Goal: Navigation & Orientation: Find specific page/section

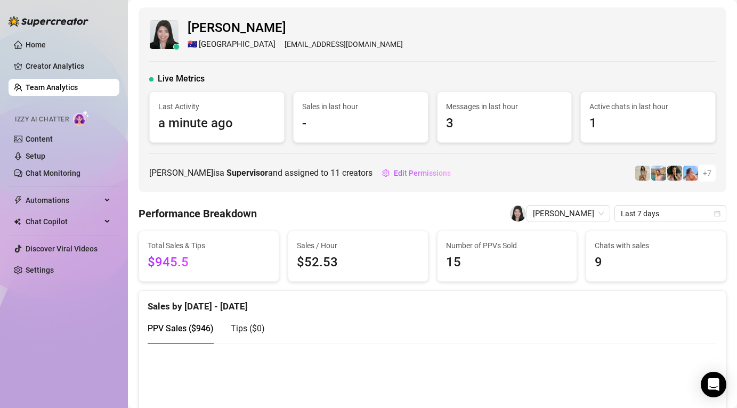
click at [78, 83] on link "Team Analytics" at bounding box center [52, 87] width 52 height 9
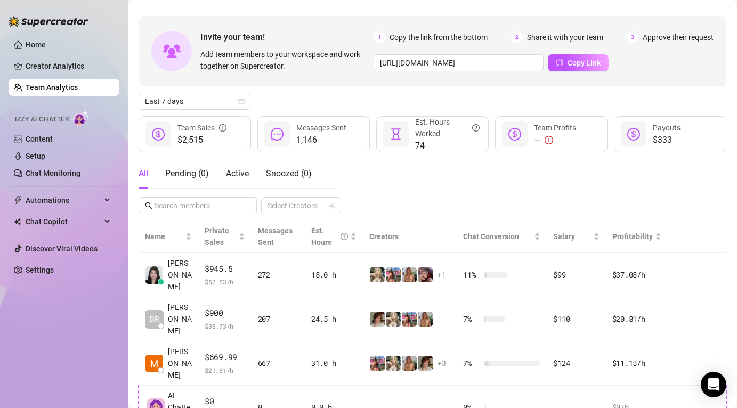
scroll to position [59, 0]
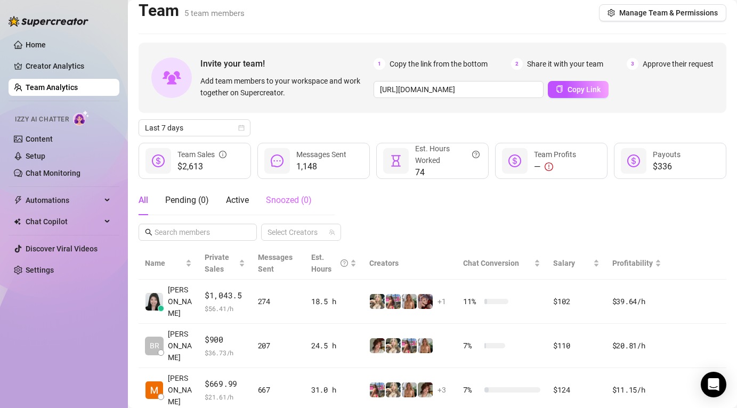
scroll to position [7, 0]
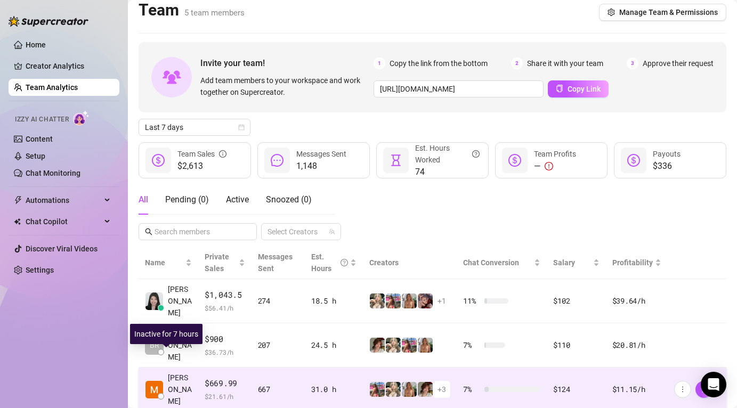
click at [154, 381] on img at bounding box center [155, 390] width 18 height 18
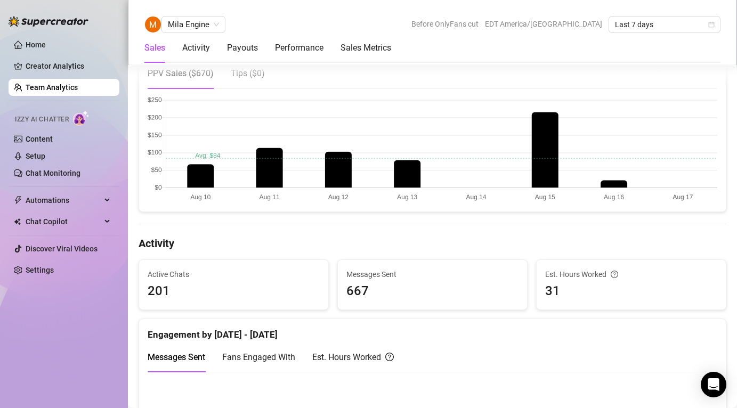
scroll to position [258, 0]
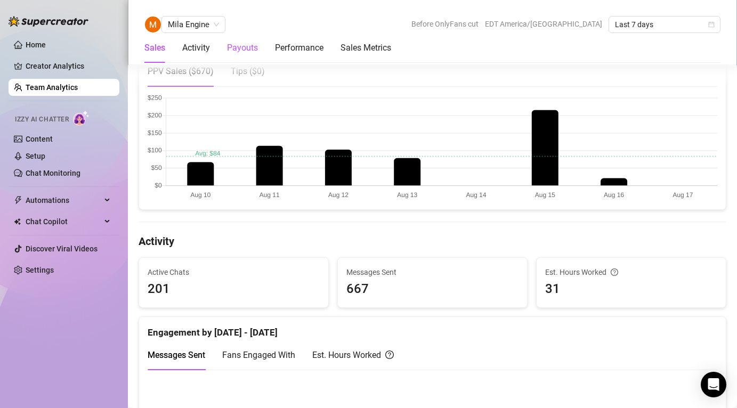
click at [242, 46] on div "Payouts" at bounding box center [242, 48] width 31 height 13
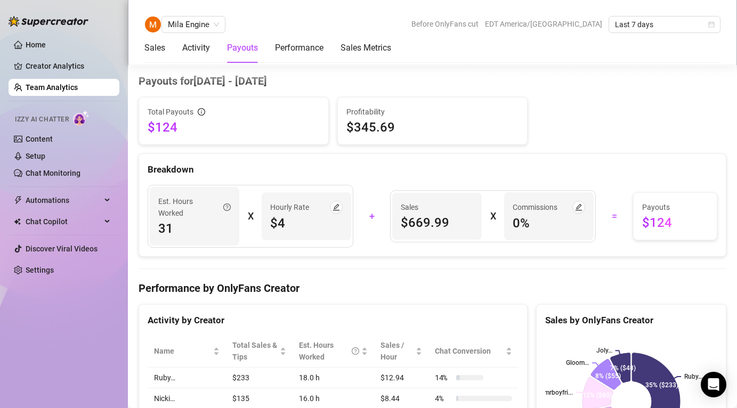
scroll to position [1326, 0]
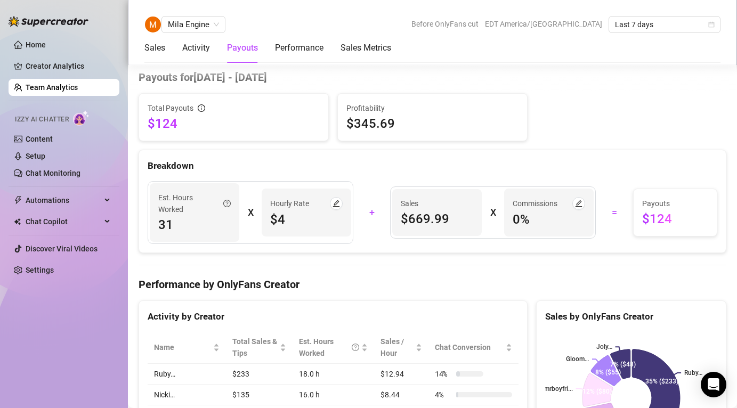
click at [78, 88] on link "Team Analytics" at bounding box center [52, 87] width 52 height 9
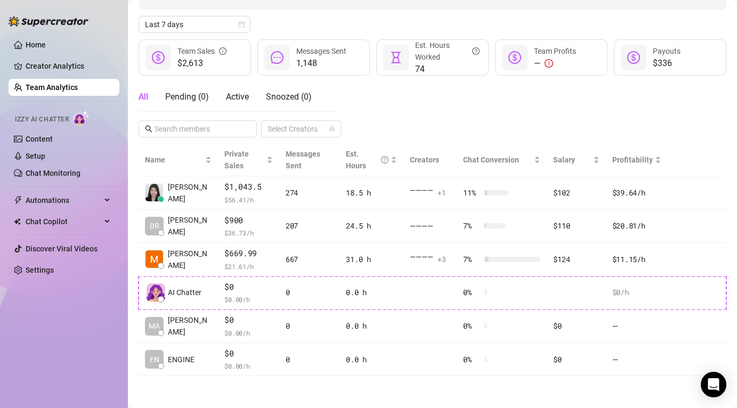
scroll to position [122, 0]
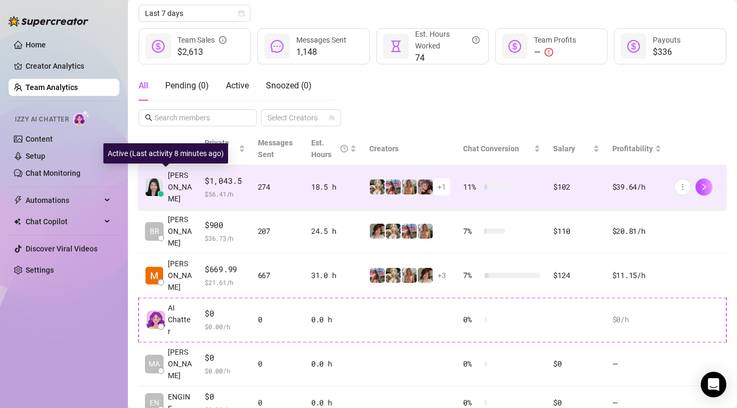
click at [180, 179] on span "[PERSON_NAME]" at bounding box center [180, 187] width 24 height 35
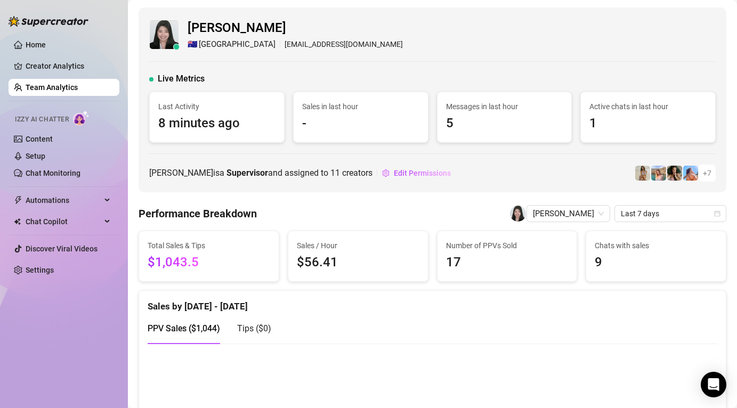
click at [343, 83] on div "Live Metrics" at bounding box center [432, 79] width 567 height 13
click at [45, 83] on link "Team Analytics" at bounding box center [52, 87] width 52 height 9
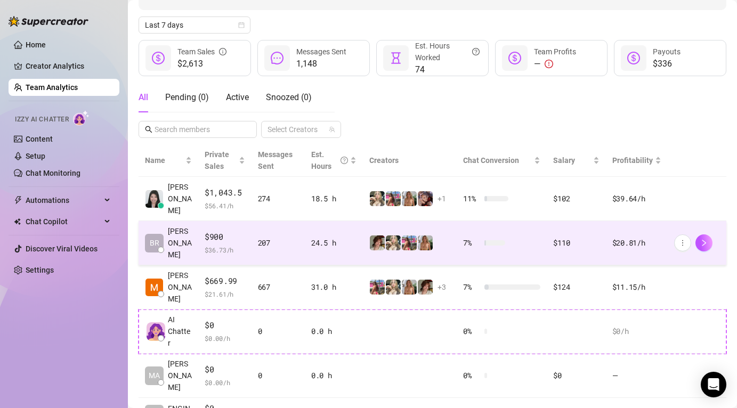
scroll to position [122, 0]
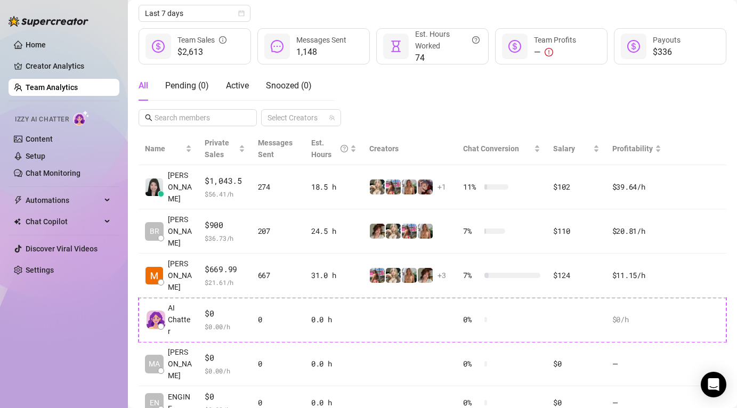
click at [95, 347] on div "Home Creator Analytics Team Analytics Izzy AI Chatter Content Setup Chat Monito…" at bounding box center [64, 199] width 111 height 399
